Goal: Task Accomplishment & Management: Manage account settings

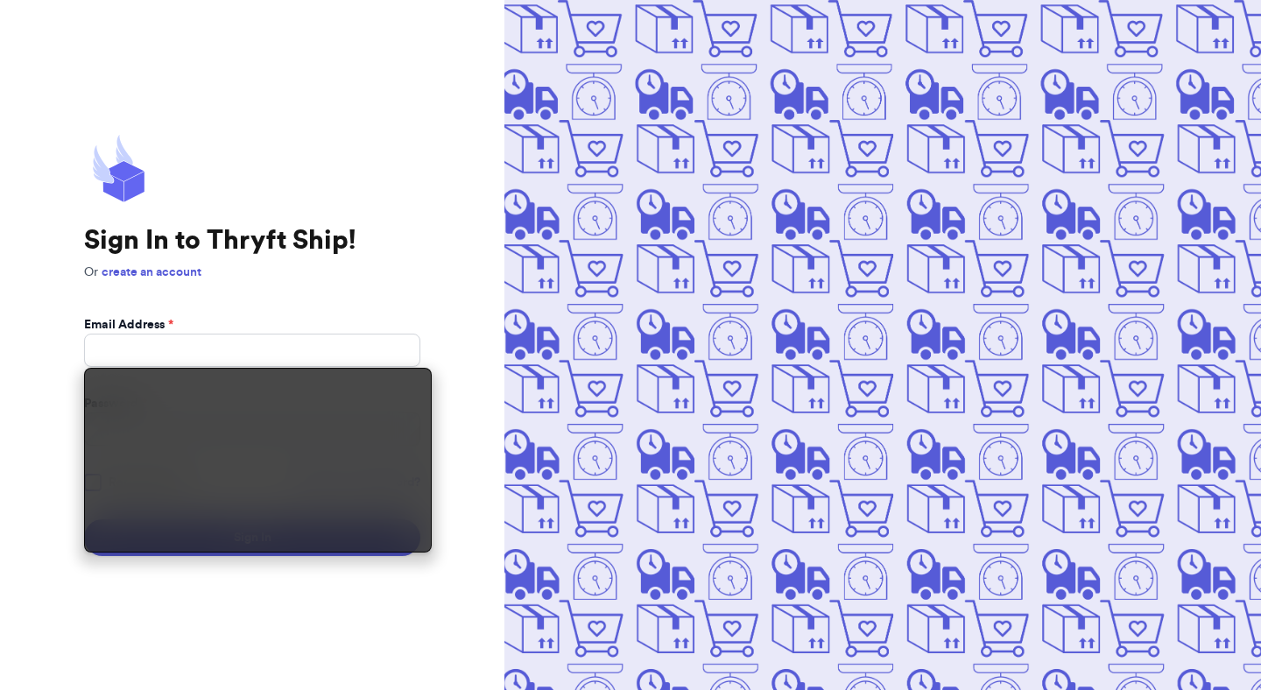
type input "mutahhar.ahmad+1@thryftship.com"
click at [401, 180] on div "Sign In to Thryft Ship! Or create an account Email Address * mutahhar.ahmad+1@t…" at bounding box center [252, 345] width 336 height 422
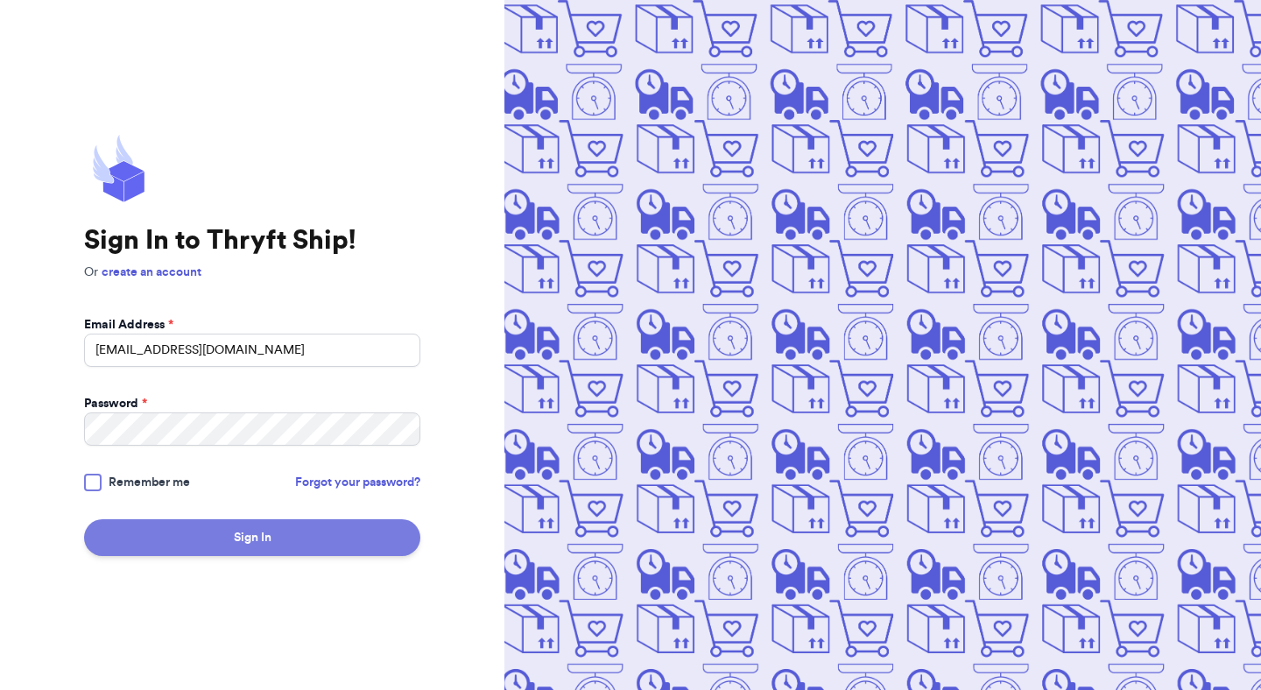
click at [271, 530] on button "Sign In" at bounding box center [252, 537] width 336 height 37
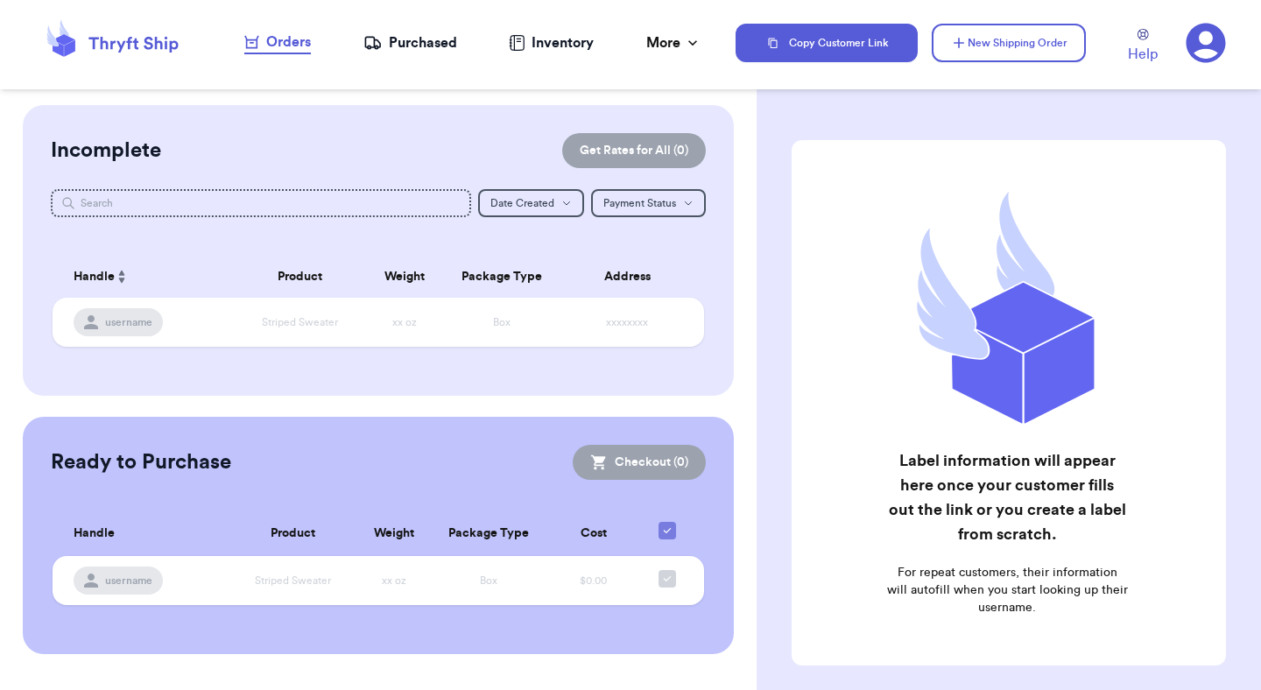
click at [1190, 36] on icon at bounding box center [1206, 43] width 39 height 39
